Goal: Information Seeking & Learning: Learn about a topic

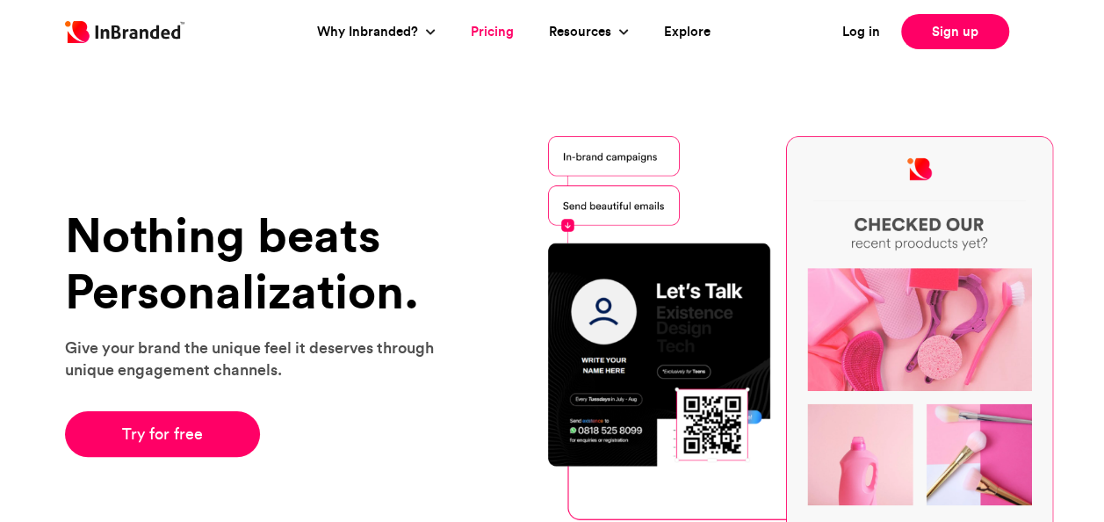
click at [479, 34] on link "Pricing" at bounding box center [492, 32] width 43 height 20
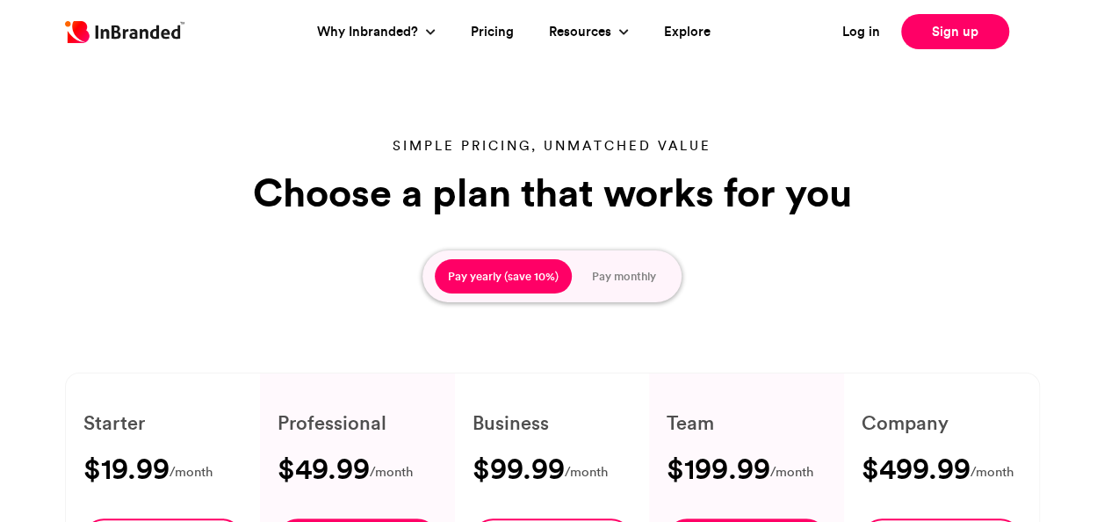
type input "****"
